Goal: Task Accomplishment & Management: Manage account settings

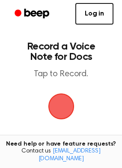
click at [64, 103] on span "button" at bounding box center [61, 106] width 26 height 26
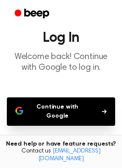
scroll to position [43, 0]
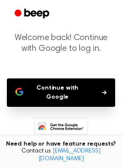
click at [55, 97] on button "Continue with Google" at bounding box center [61, 92] width 109 height 28
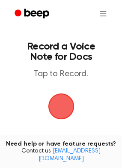
click at [51, 107] on span "button" at bounding box center [61, 106] width 28 height 28
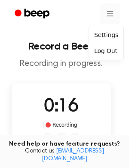
click at [107, 12] on html "Record a Beep Recording in progress. 0:16 Recording Delete Save Tired of copyin…" at bounding box center [64, 158] width 129 height 317
click at [95, 36] on div "Settings" at bounding box center [106, 35] width 31 height 14
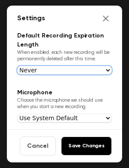
click at [57, 70] on select "Never [DATE] [DATE] [DATE] [DATE]" at bounding box center [64, 70] width 95 height 9
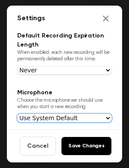
click at [27, 120] on select "Use System Default Microphone (Realtek(R) Audio) Default - Microphone (Realtek(…" at bounding box center [64, 117] width 95 height 9
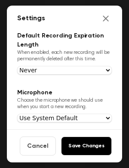
click at [32, 101] on p "Choose the microphone we should use when you start a new recording." at bounding box center [64, 103] width 95 height 13
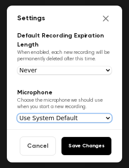
click at [53, 117] on select "Use System Default Microphone (Realtek(R) Audio) Default - Microphone (Realtek(…" at bounding box center [64, 117] width 95 height 9
select select "communications"
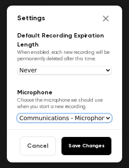
click at [17, 113] on select "Use System Default Microphone (Realtek(R) Audio) Default - Microphone (Realtek(…" at bounding box center [64, 117] width 95 height 9
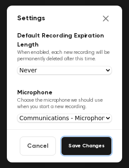
click at [77, 146] on button "Save Changes" at bounding box center [86, 145] width 51 height 19
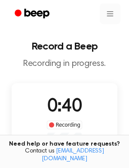
click at [105, 16] on html "Record a Beep Recording in progress. 0:40 Recording Delete Save Tired of copyin…" at bounding box center [64, 158] width 129 height 317
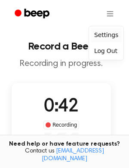
click at [107, 39] on div "Settings" at bounding box center [106, 35] width 31 height 14
select select "communications"
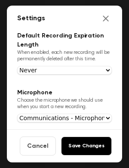
click at [73, 63] on section "Default Recording Expiration Length When enabled, each new recording will be pe…" at bounding box center [64, 52] width 95 height 43
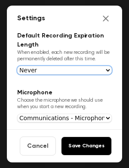
click at [69, 68] on select "Never [DATE] [DATE] [DATE] [DATE]" at bounding box center [64, 70] width 95 height 9
select select "1_day"
click at [17, 66] on select "Never [DATE] [DATE] [DATE] [DATE]" at bounding box center [64, 70] width 95 height 9
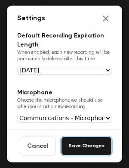
click at [76, 152] on button "Save Changes" at bounding box center [86, 145] width 51 height 19
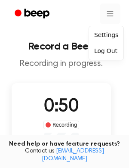
click at [102, 13] on html "Record a Beep Recording in progress. 0:50 Recording Delete Save Tired of copyin…" at bounding box center [64, 158] width 129 height 317
click at [105, 38] on div "Settings" at bounding box center [106, 35] width 31 height 14
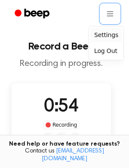
select select "1_day"
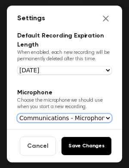
click at [88, 119] on select "Use System Default Microphone (Realtek(R) Audio) Default - Microphone (Realtek(…" at bounding box center [64, 117] width 95 height 9
select select "default"
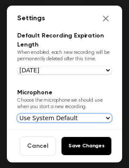
click at [17, 113] on select "Use System Default Microphone (Realtek(R) Audio) Default - Microphone (Realtek(…" at bounding box center [64, 117] width 95 height 9
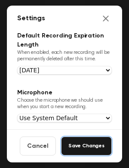
click at [69, 150] on button "Save Changes" at bounding box center [86, 145] width 51 height 19
